Goal: Information Seeking & Learning: Learn about a topic

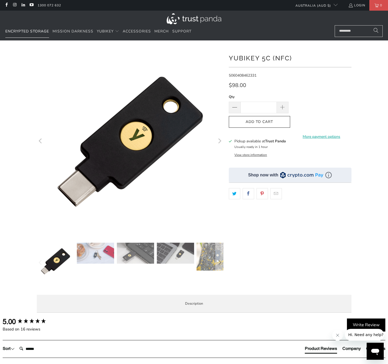
click at [26, 30] on span "Encrypted Storage" at bounding box center [27, 31] width 44 height 5
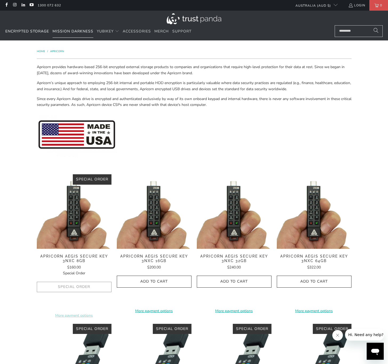
click at [70, 31] on span "Mission Darkness" at bounding box center [72, 31] width 41 height 5
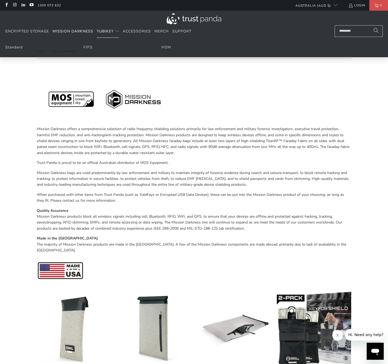
click at [108, 32] on span "YubiKey" at bounding box center [105, 31] width 17 height 5
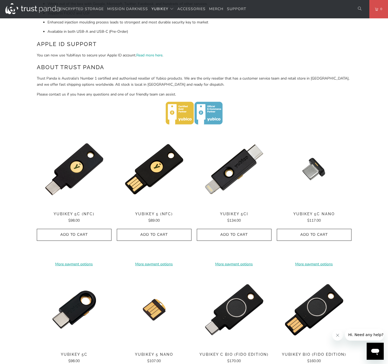
scroll to position [153, 0]
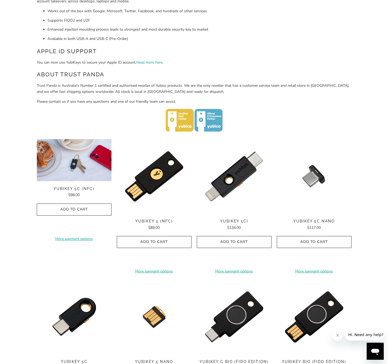
click at [82, 149] on img at bounding box center [74, 160] width 75 height 42
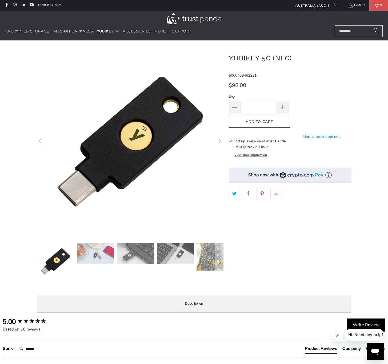
click at [100, 254] on img at bounding box center [95, 253] width 37 height 21
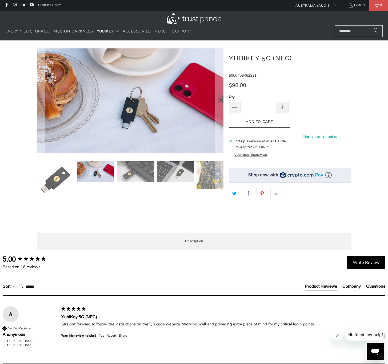
click at [0, 0] on li "Enterprise and Government" at bounding box center [0, 0] width 0 height 0
click at [0, 0] on span "Specifications" at bounding box center [0, 0] width 0 height 0
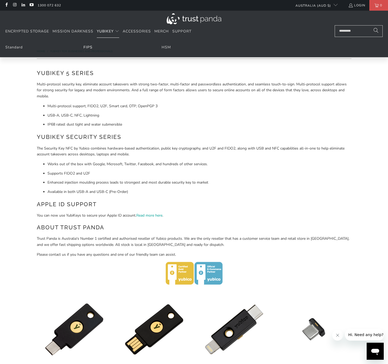
click at [88, 47] on link "FIPS" at bounding box center [87, 47] width 9 height 5
click at [166, 47] on link "HSM" at bounding box center [165, 47] width 9 height 5
click at [17, 50] on li "Standard" at bounding box center [37, 47] width 65 height 6
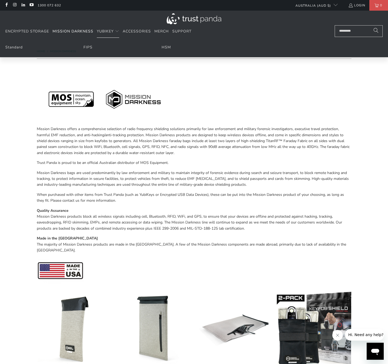
click at [13, 50] on li "Standard" at bounding box center [37, 47] width 65 height 6
click at [14, 48] on link "Standard" at bounding box center [13, 47] width 17 height 5
